Goal: Transaction & Acquisition: Book appointment/travel/reservation

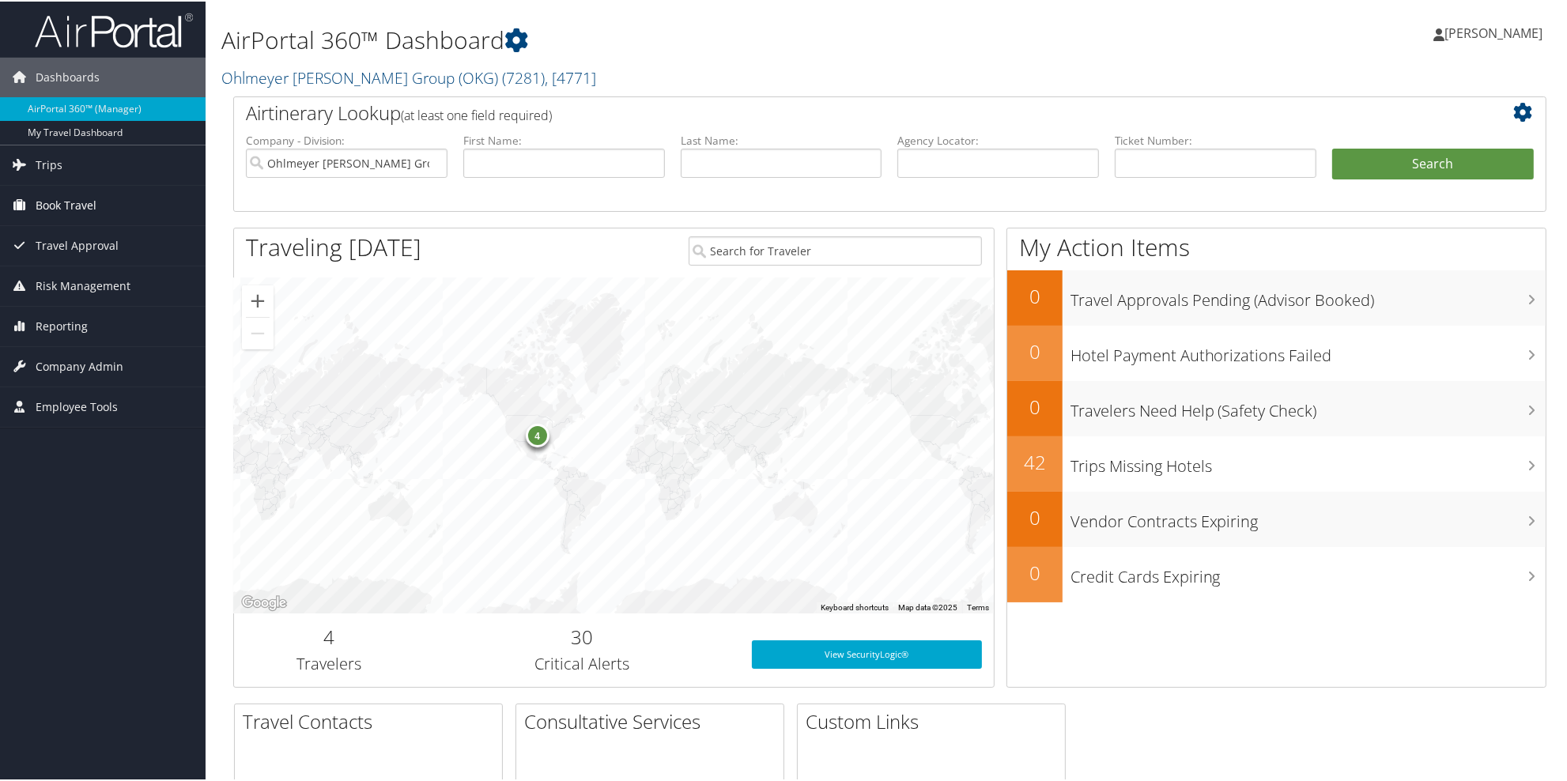
click at [77, 206] on span "Book Travel" at bounding box center [66, 204] width 61 height 40
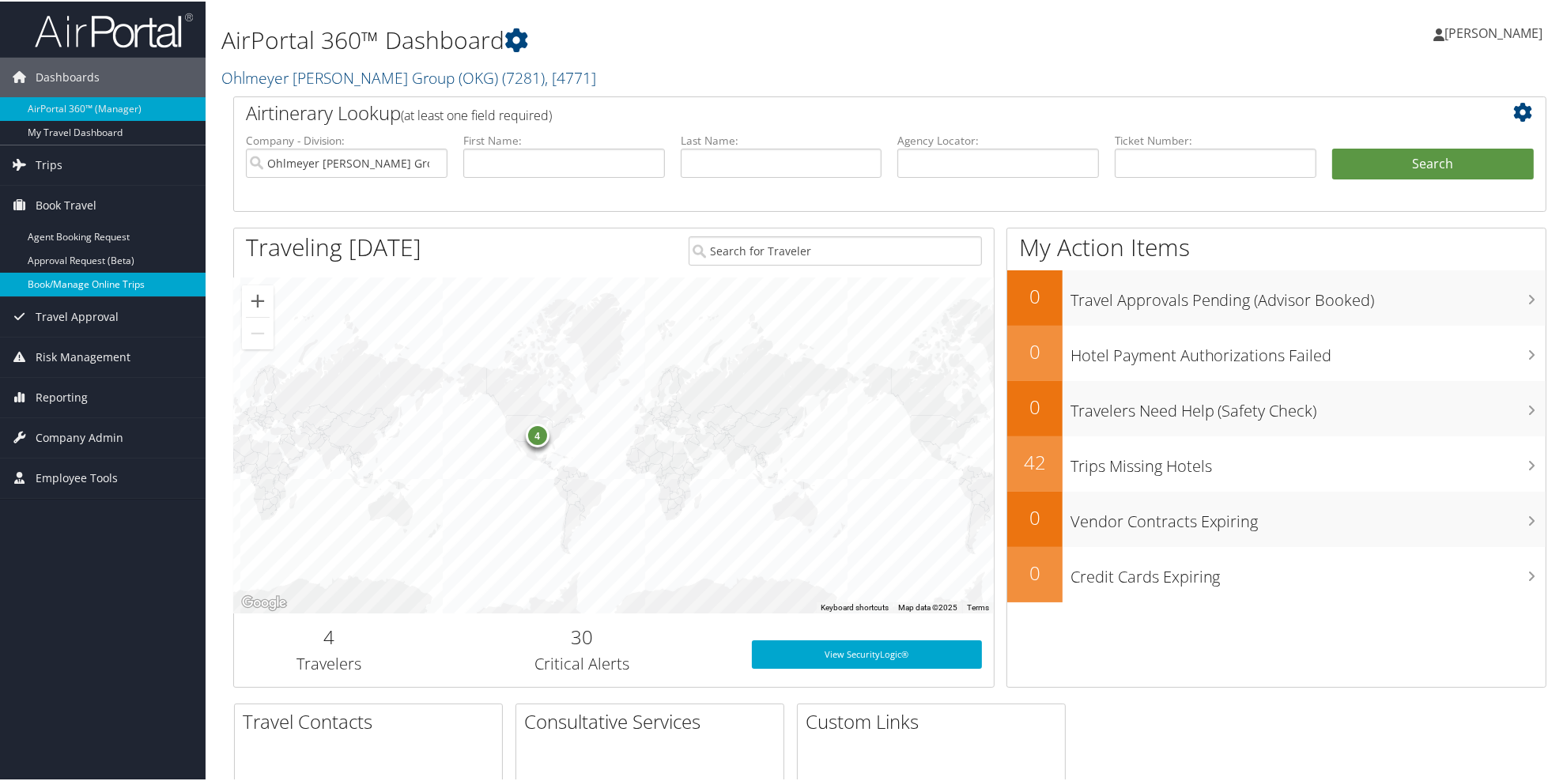
click at [77, 281] on link "Book/Manage Online Trips" at bounding box center [103, 283] width 206 height 24
